Goal: Information Seeking & Learning: Learn about a topic

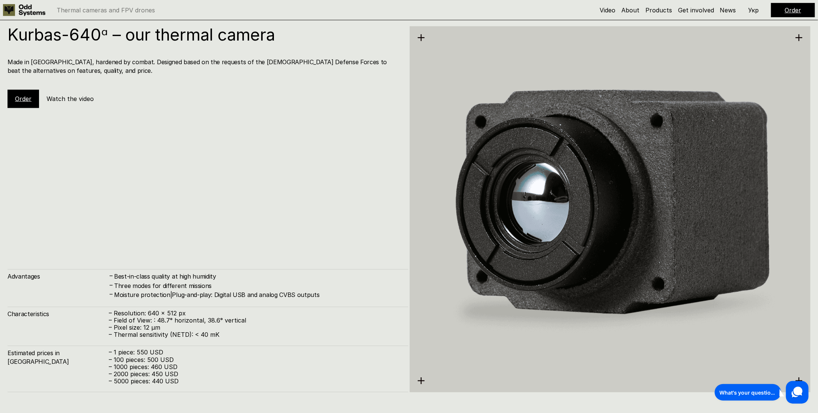
scroll to position [1656, 0]
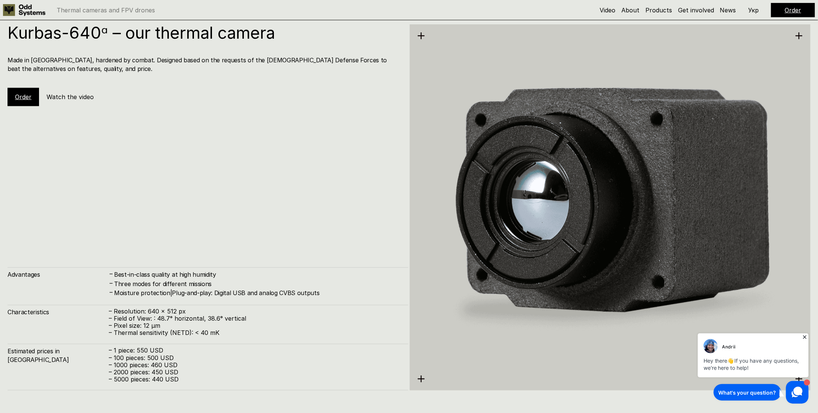
click at [806, 336] on icon at bounding box center [805, 337] width 8 height 8
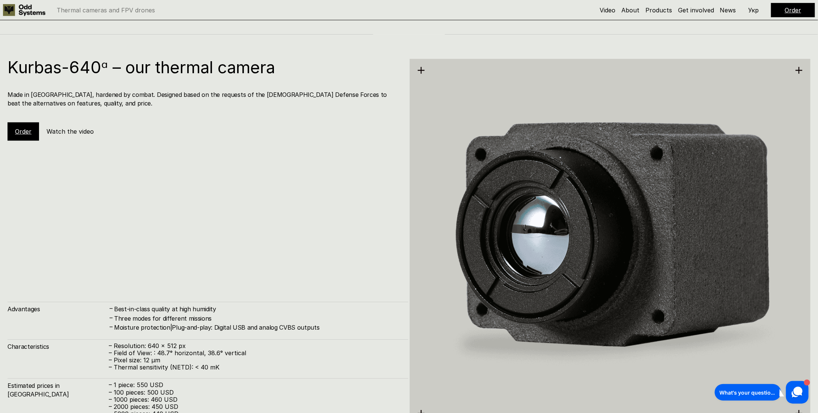
scroll to position [1606, 0]
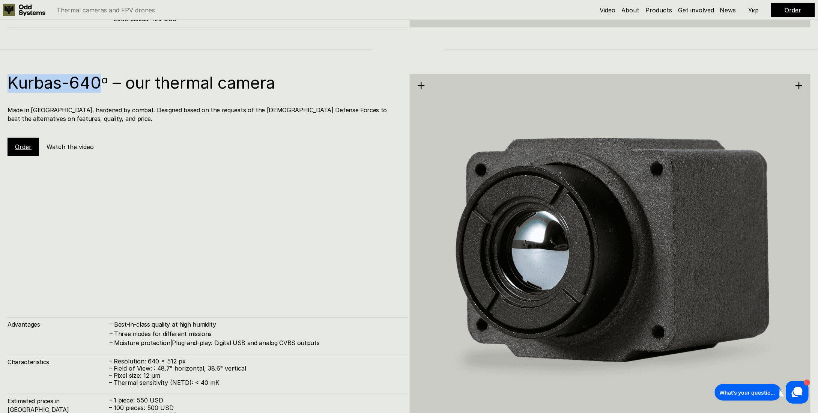
drag, startPoint x: 101, startPoint y: 84, endPoint x: 10, endPoint y: 83, distance: 91.2
click at [10, 83] on h1 "Kurbas-640ᵅ – our thermal camera" at bounding box center [204, 82] width 393 height 17
copy h1 "Kurbas-640"
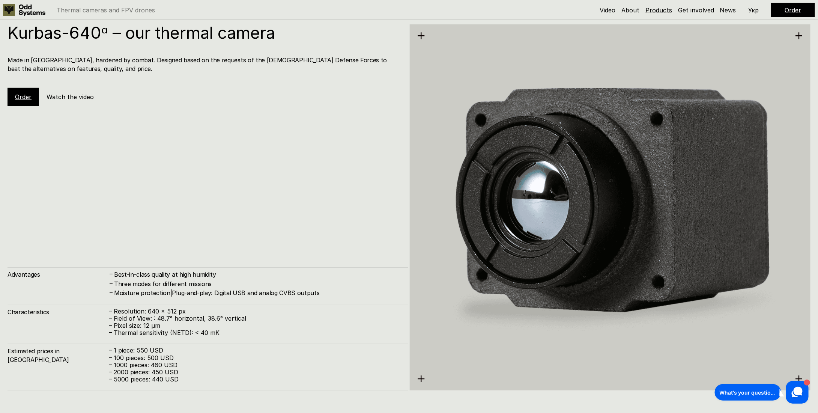
click at [663, 13] on link "Products" at bounding box center [659, 10] width 27 height 8
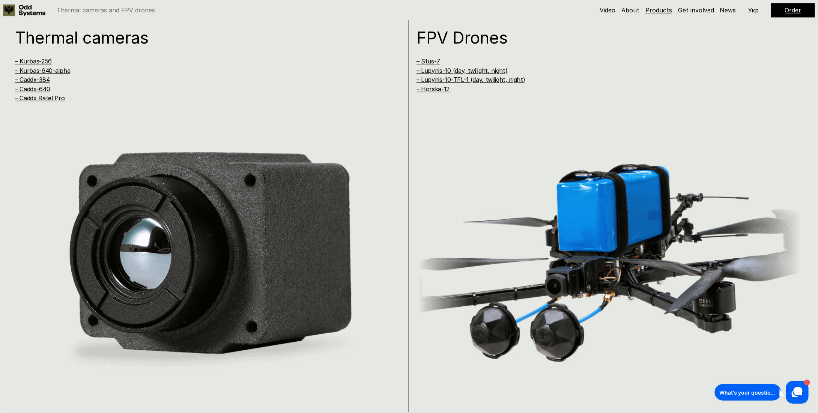
scroll to position [830, 0]
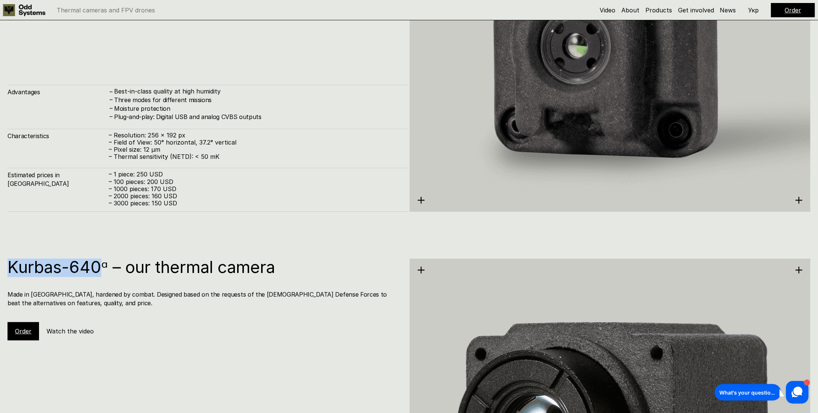
scroll to position [1305, 0]
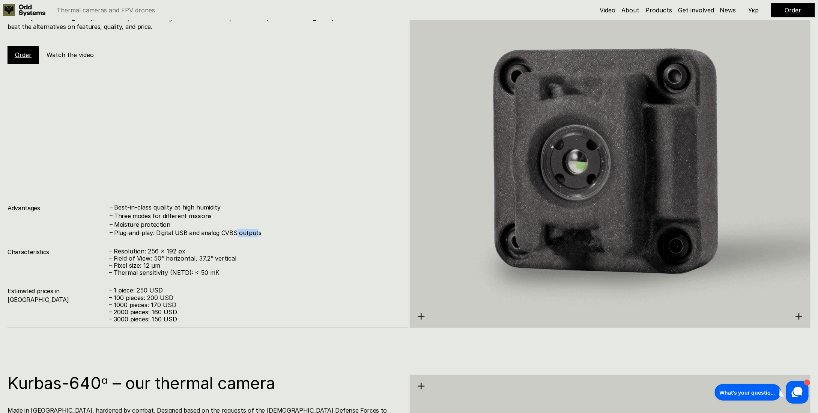
drag, startPoint x: 236, startPoint y: 234, endPoint x: 254, endPoint y: 235, distance: 18.4
click at [254, 235] on h4 "Plug-and-play: Digital USB and analog CVBS outputs" at bounding box center [257, 233] width 287 height 8
drag, startPoint x: 120, startPoint y: 235, endPoint x: 173, endPoint y: 235, distance: 53.3
click at [158, 235] on h4 "Plug-and-play: Digital USB and analog CVBS outputs" at bounding box center [257, 233] width 287 height 8
click at [173, 235] on h4 "Plug-and-play: Digital USB and analog CVBS outputs" at bounding box center [257, 233] width 287 height 8
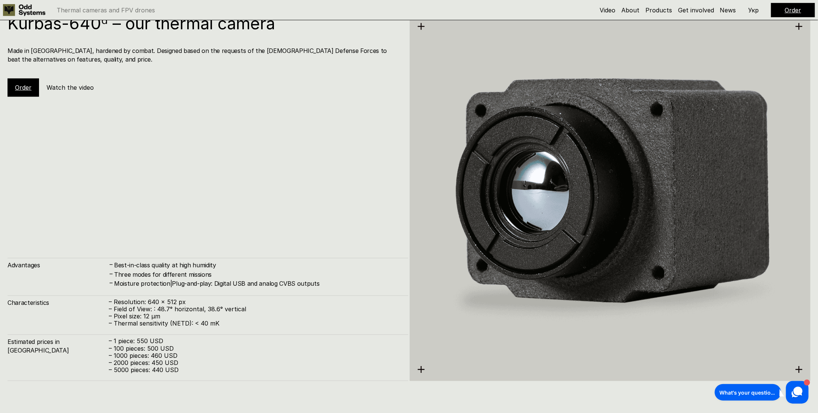
scroll to position [1656, 0]
